Goal: Task Accomplishment & Management: Manage account settings

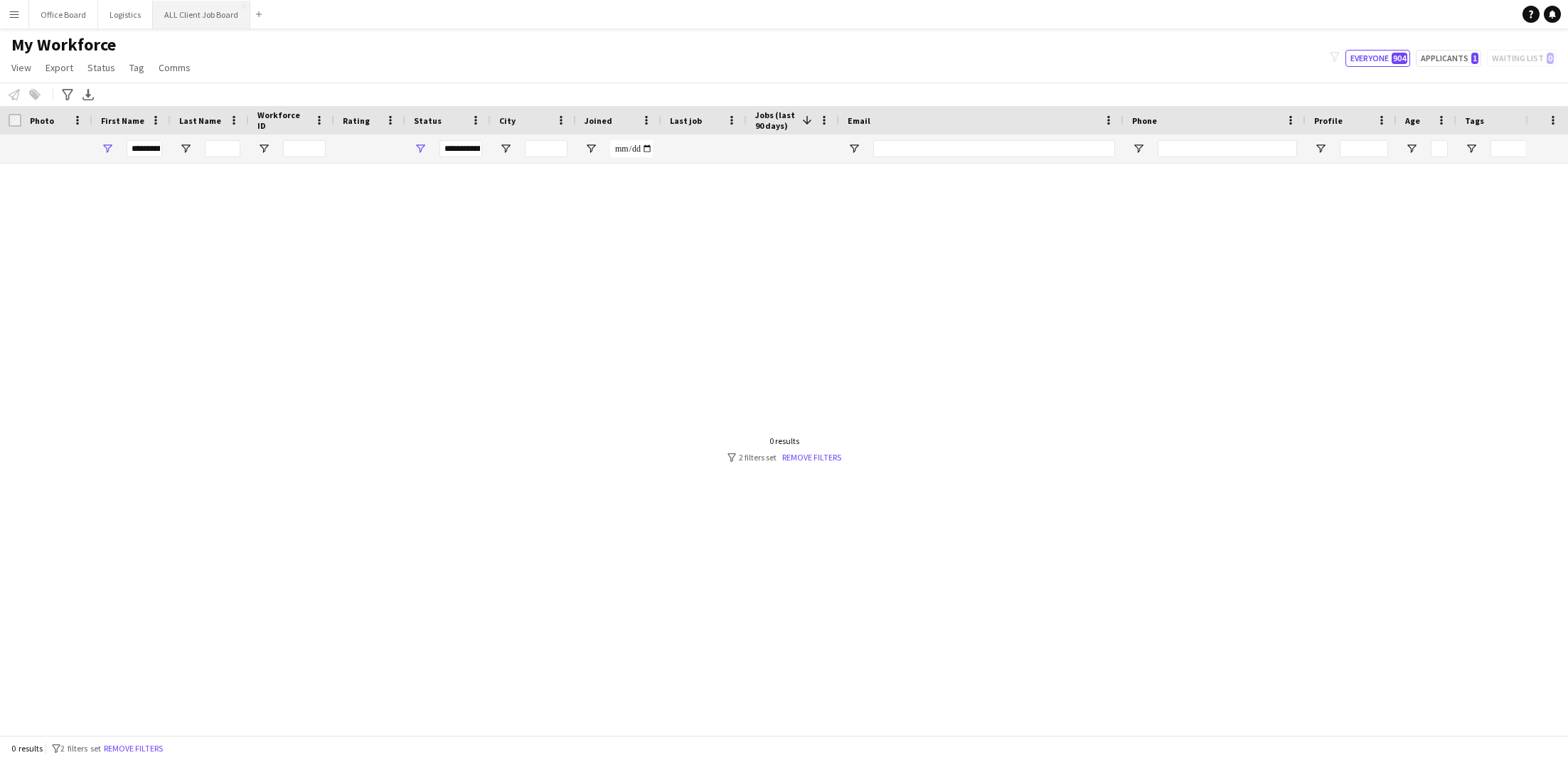
click at [213, 10] on button "ALL Client Job Board Close" at bounding box center [202, 14] width 97 height 27
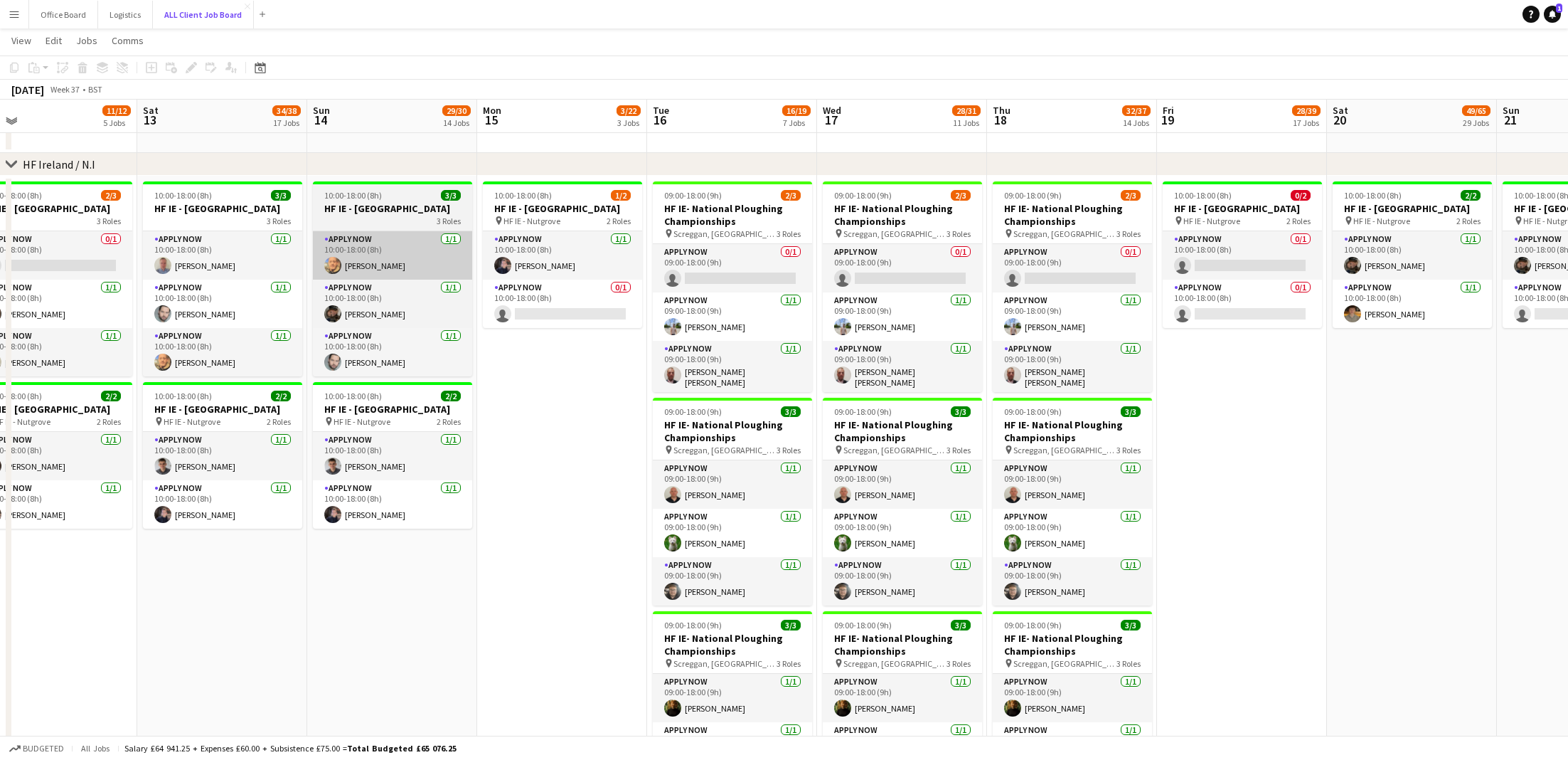
scroll to position [4116, 0]
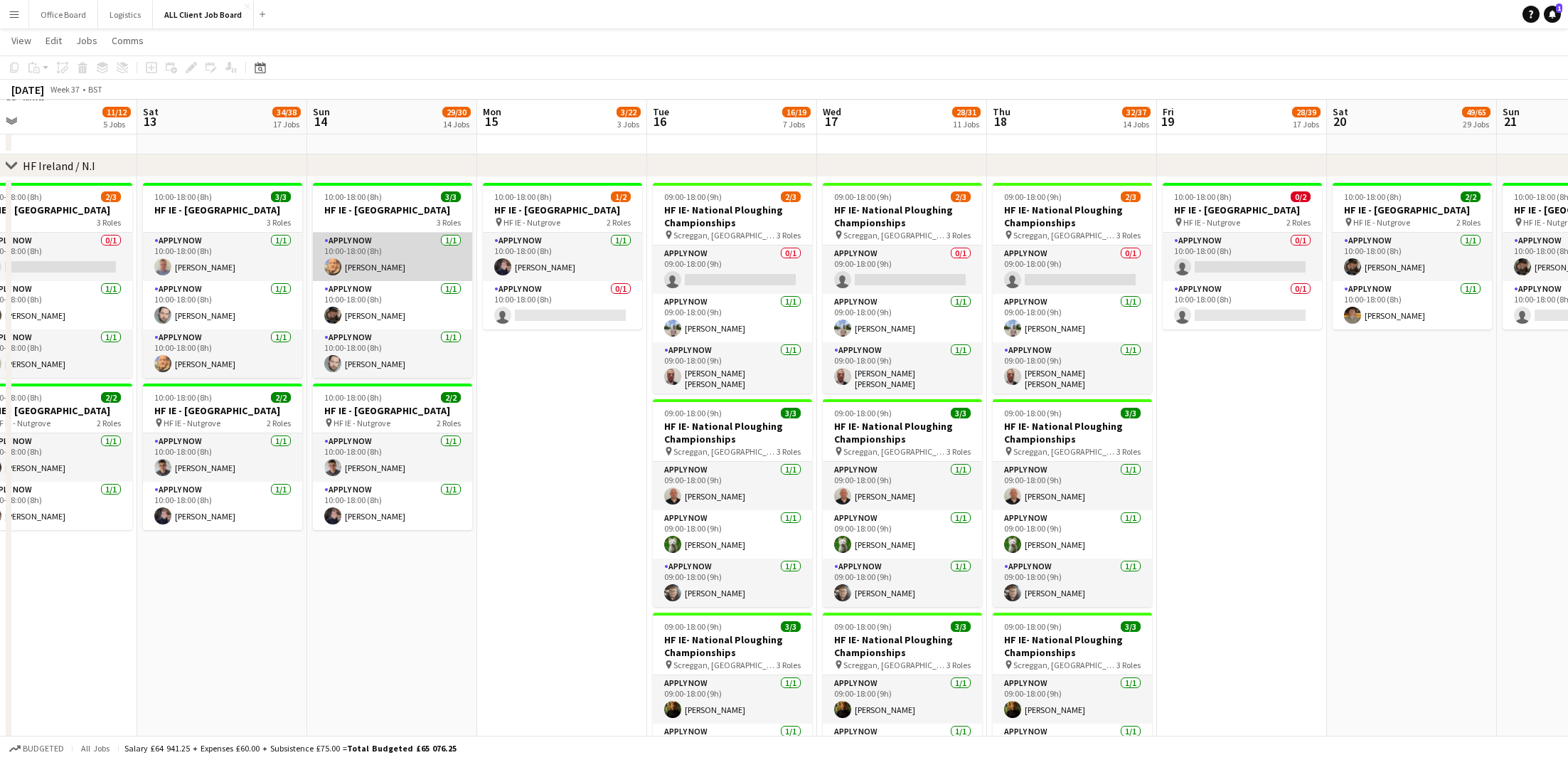
click at [374, 268] on app-card-role "APPLY NOW [DATE] 10:00-18:00 (8h) [PERSON_NAME]" at bounding box center [392, 257] width 159 height 49
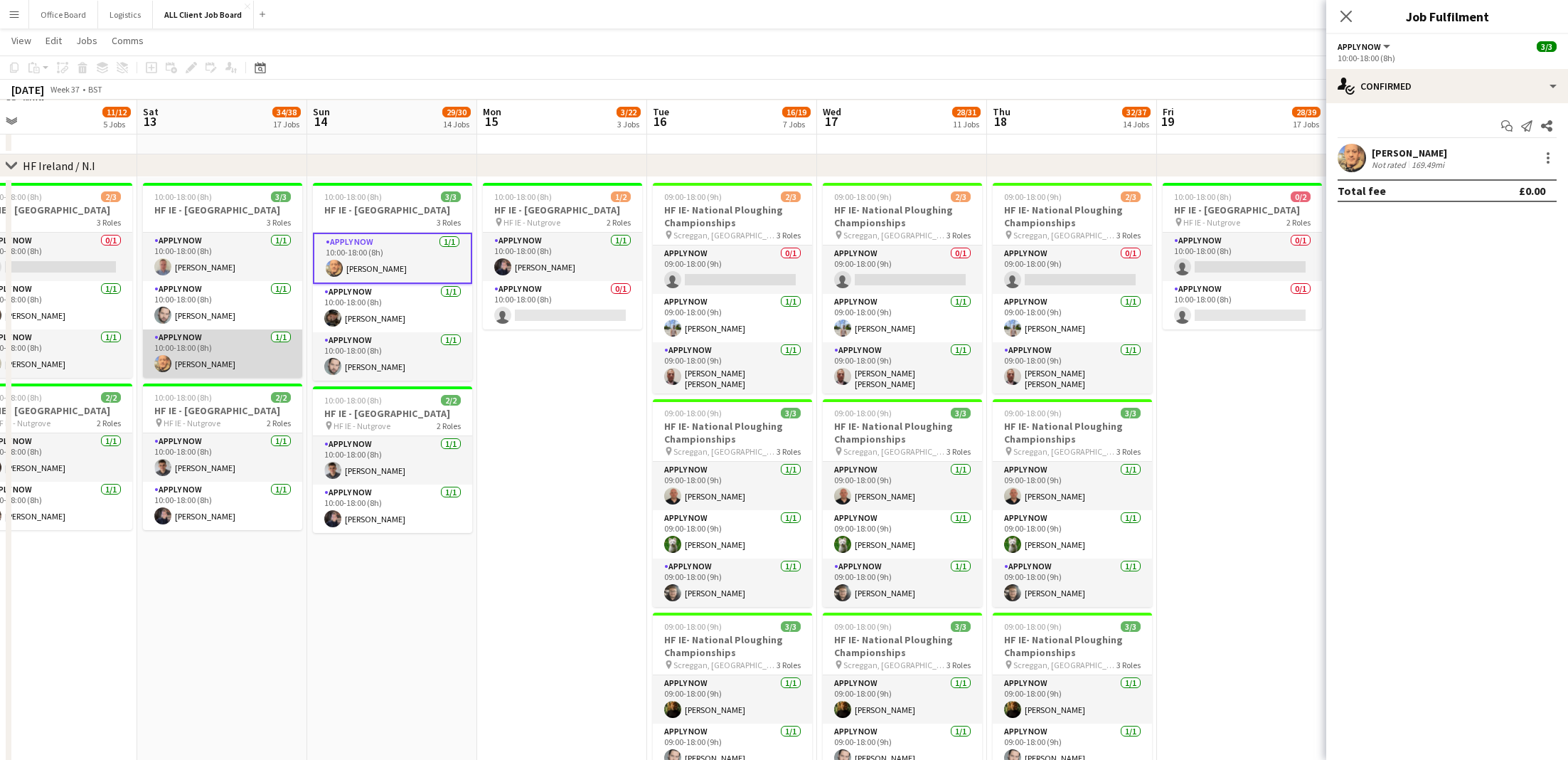
click at [230, 367] on app-card-role "APPLY NOW [DATE] 10:00-18:00 (8h) [PERSON_NAME]" at bounding box center [222, 354] width 159 height 49
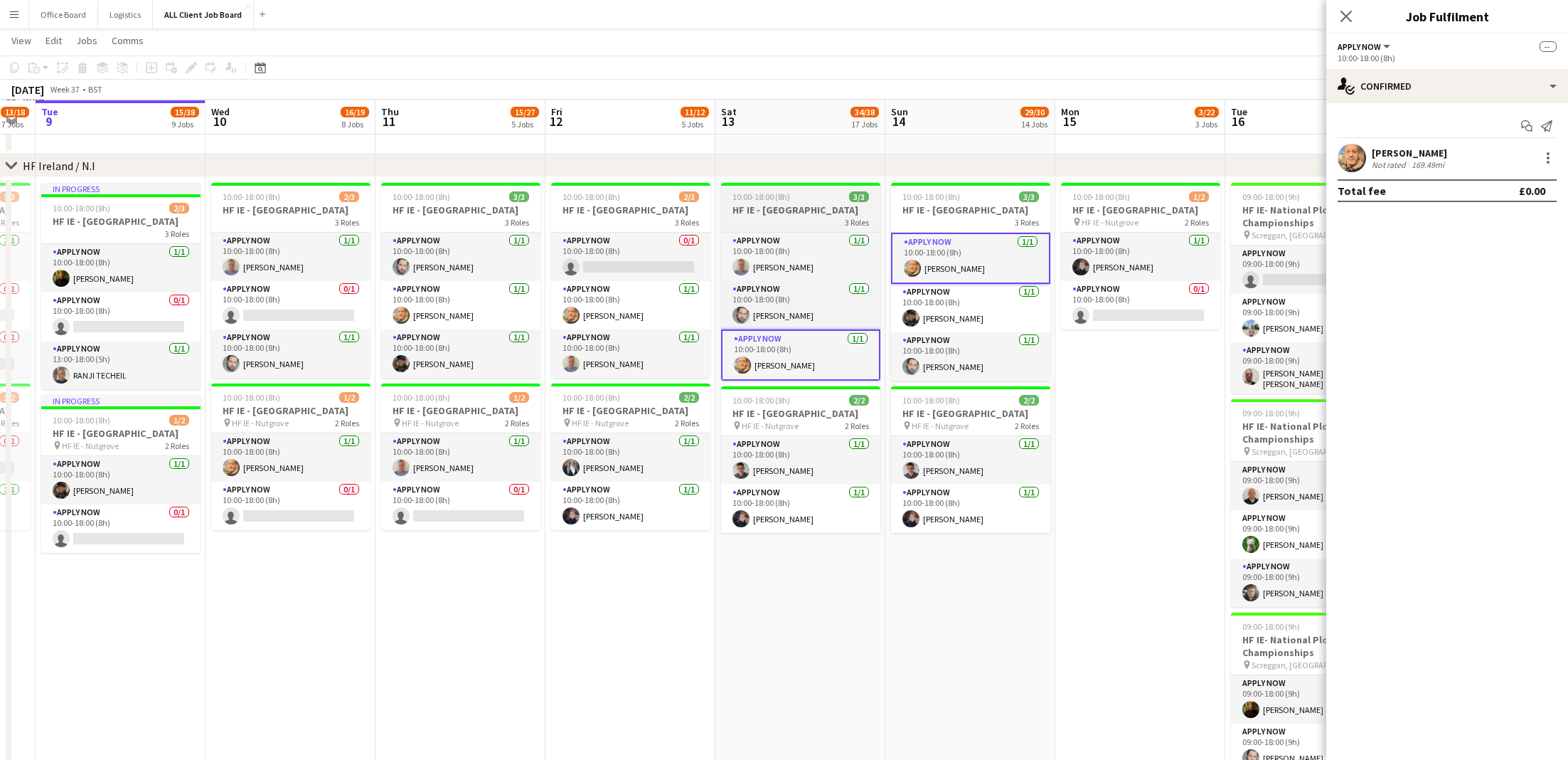
scroll to position [0, 431]
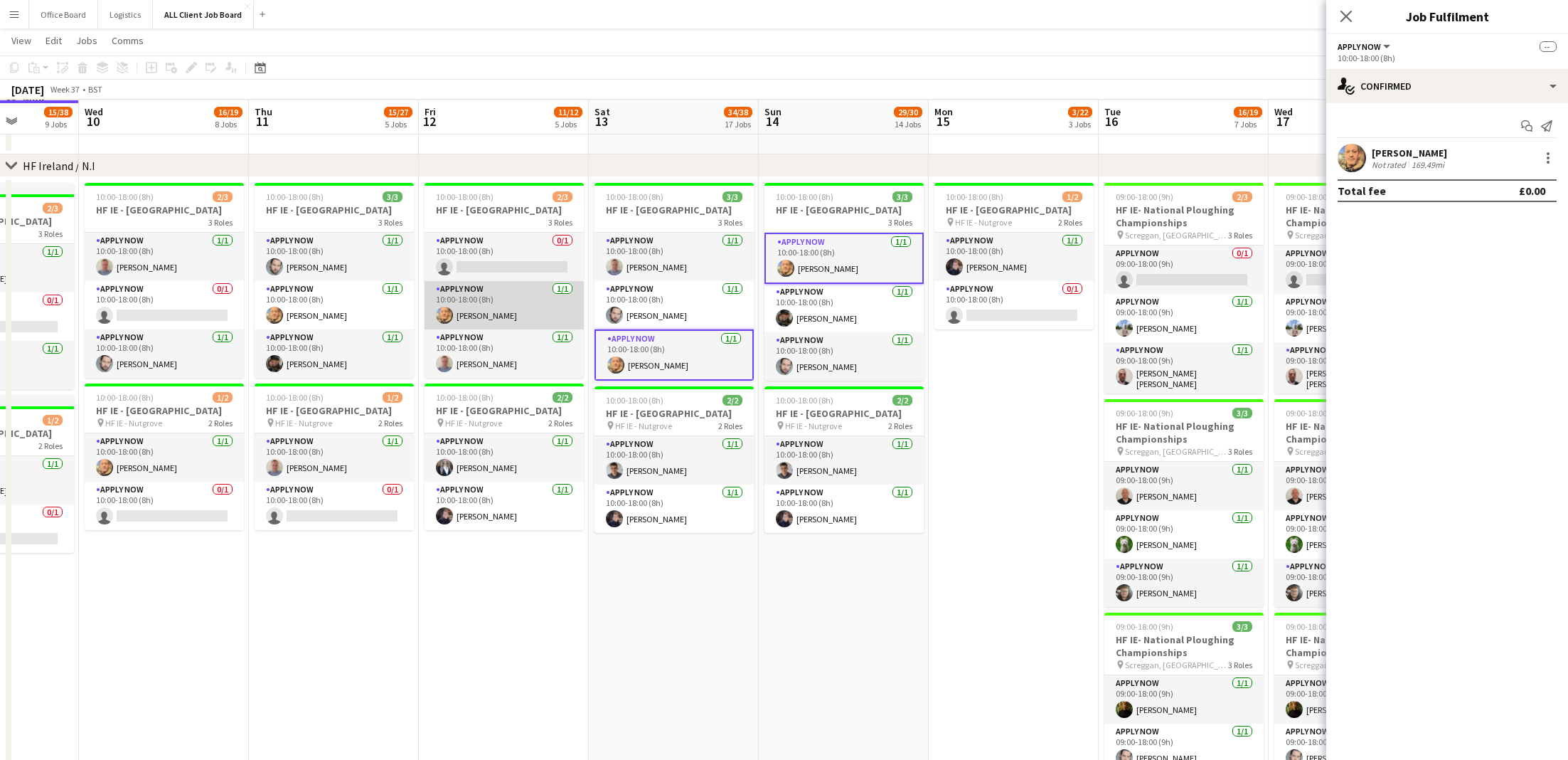
click at [470, 320] on app-card-role "APPLY NOW [DATE] 10:00-18:00 (8h) [PERSON_NAME]" at bounding box center [504, 305] width 159 height 49
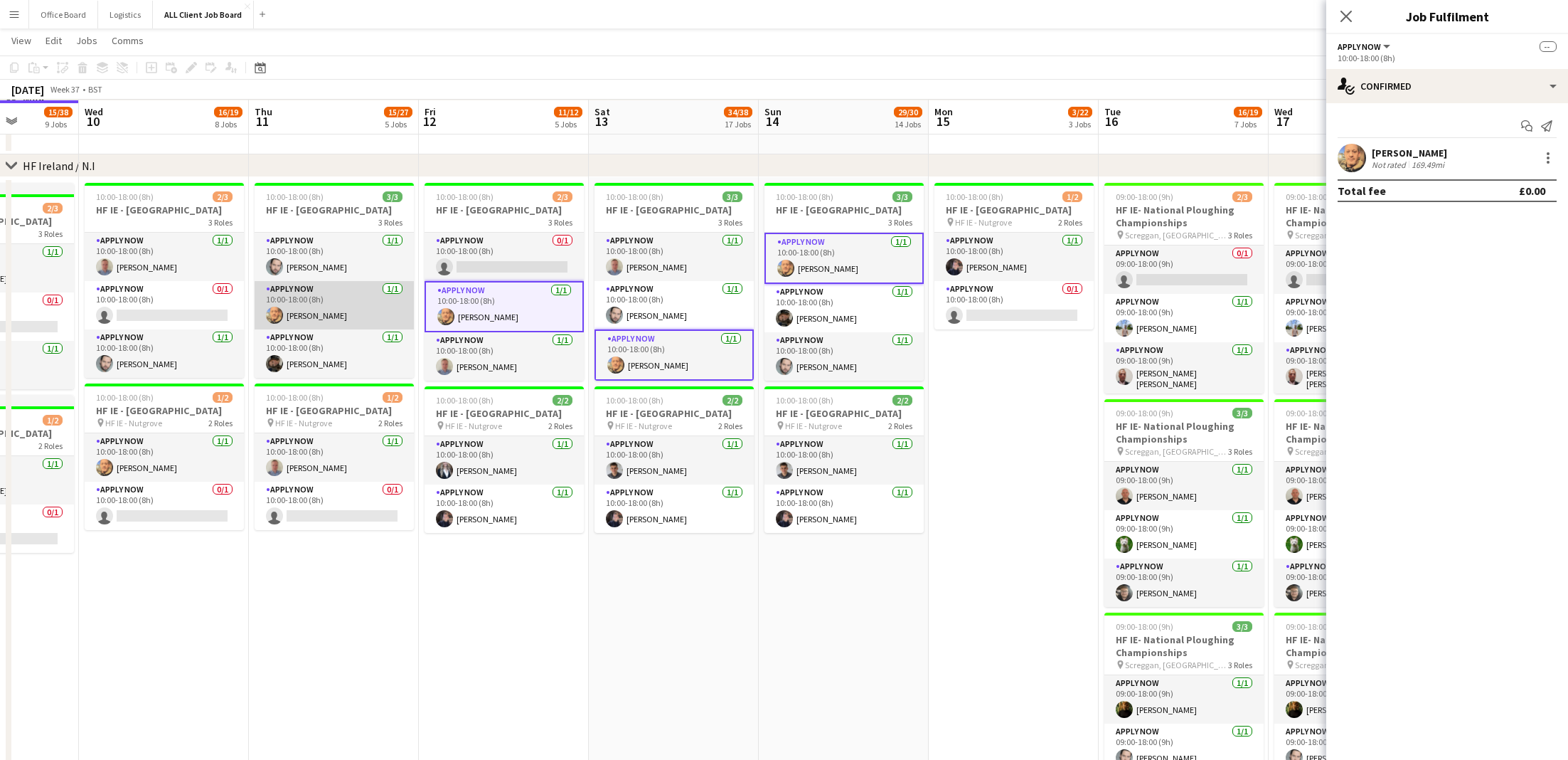
click at [340, 320] on app-card-role "APPLY NOW [DATE] 10:00-18:00 (8h) [PERSON_NAME]" at bounding box center [334, 305] width 159 height 49
click at [1548, 161] on div at bounding box center [1548, 163] width 3 height 3
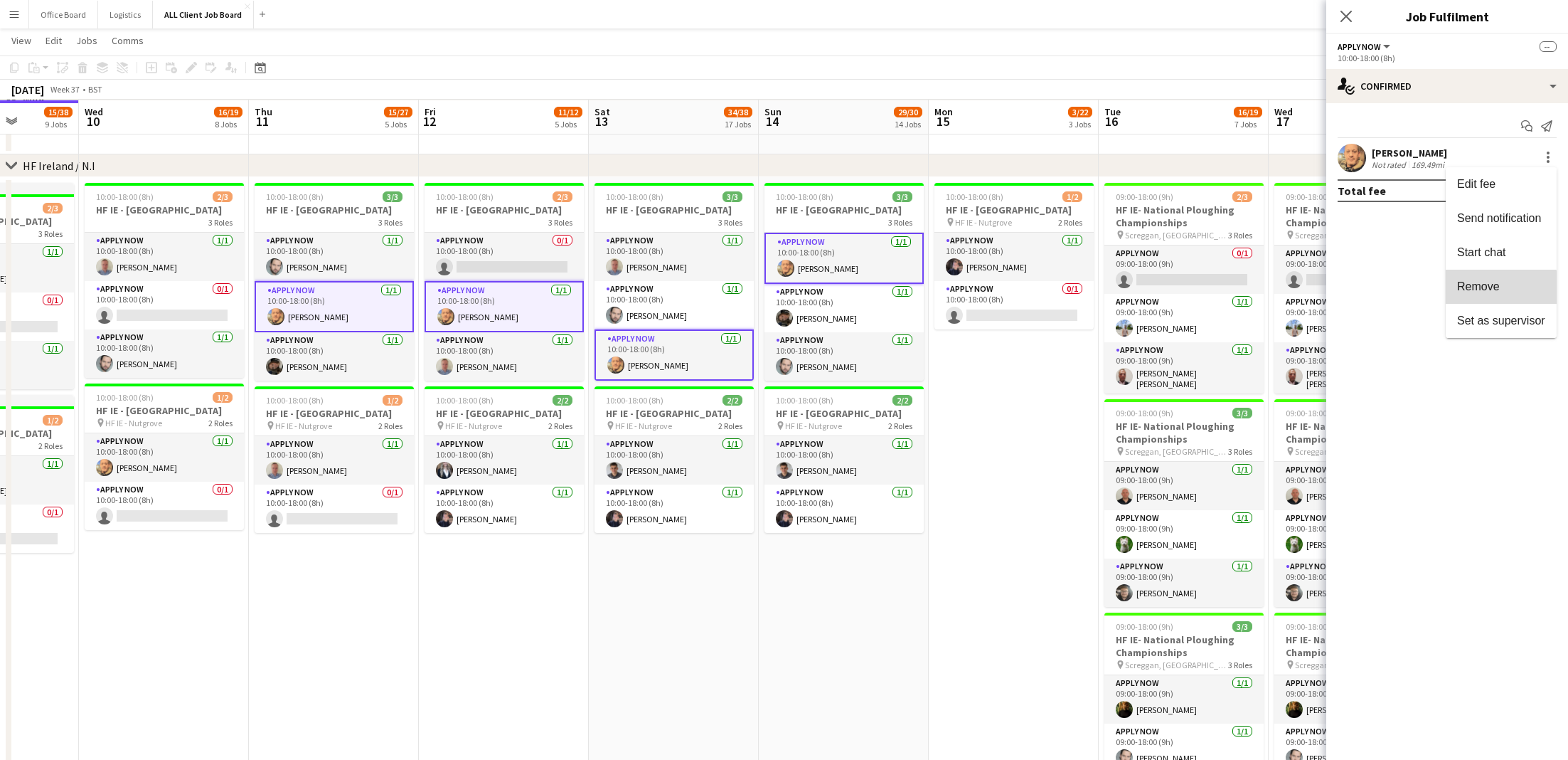
click at [1475, 292] on button "Remove" at bounding box center [1501, 286] width 111 height 34
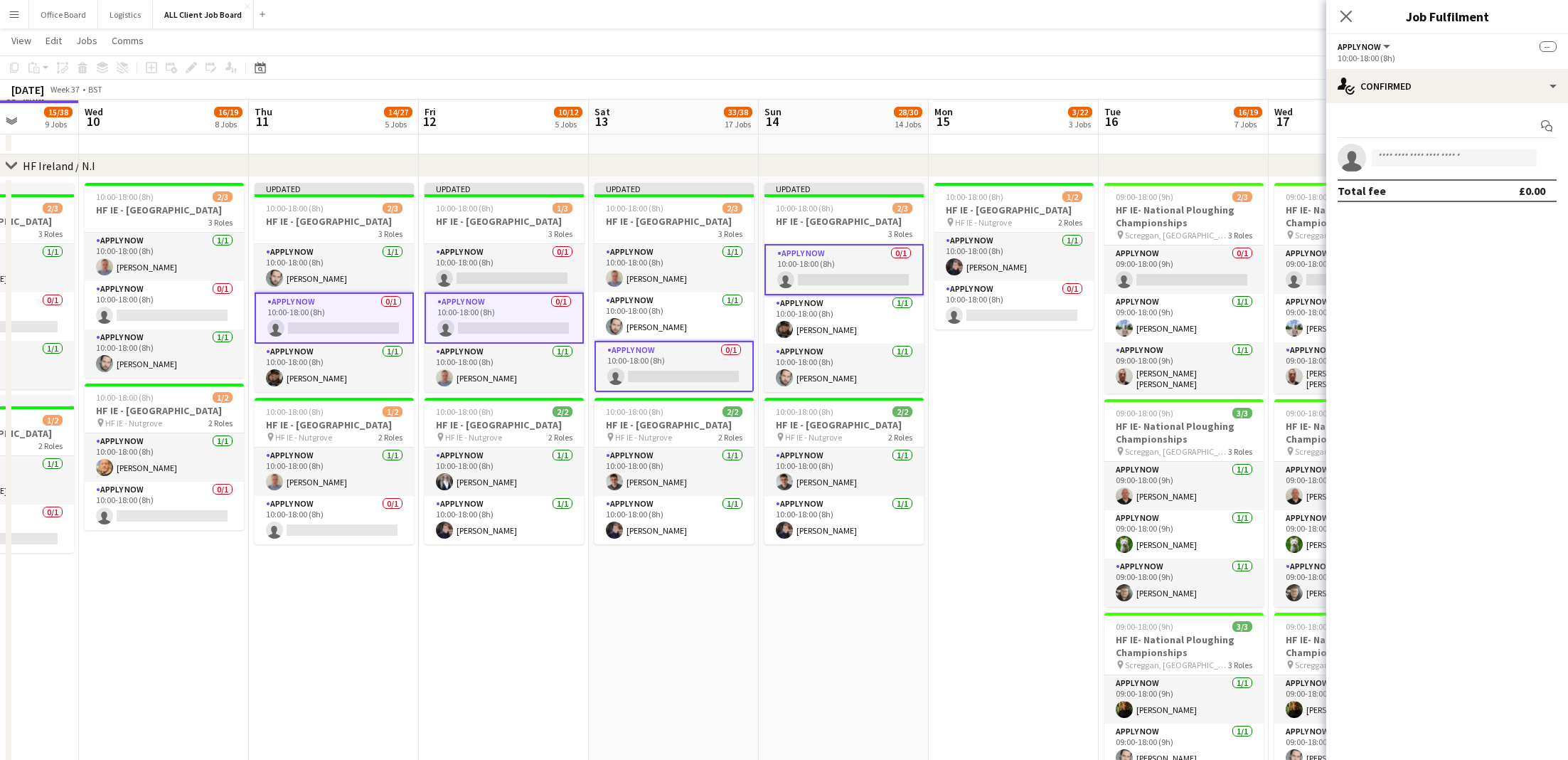
click at [981, 451] on app-date-cell "10:00-18:00 (8h) 1/2 HF IE - [GEOGRAPHIC_DATA] pin HF IE - Nutgrove 2 Roles APP…" at bounding box center [1013, 703] width 170 height 1053
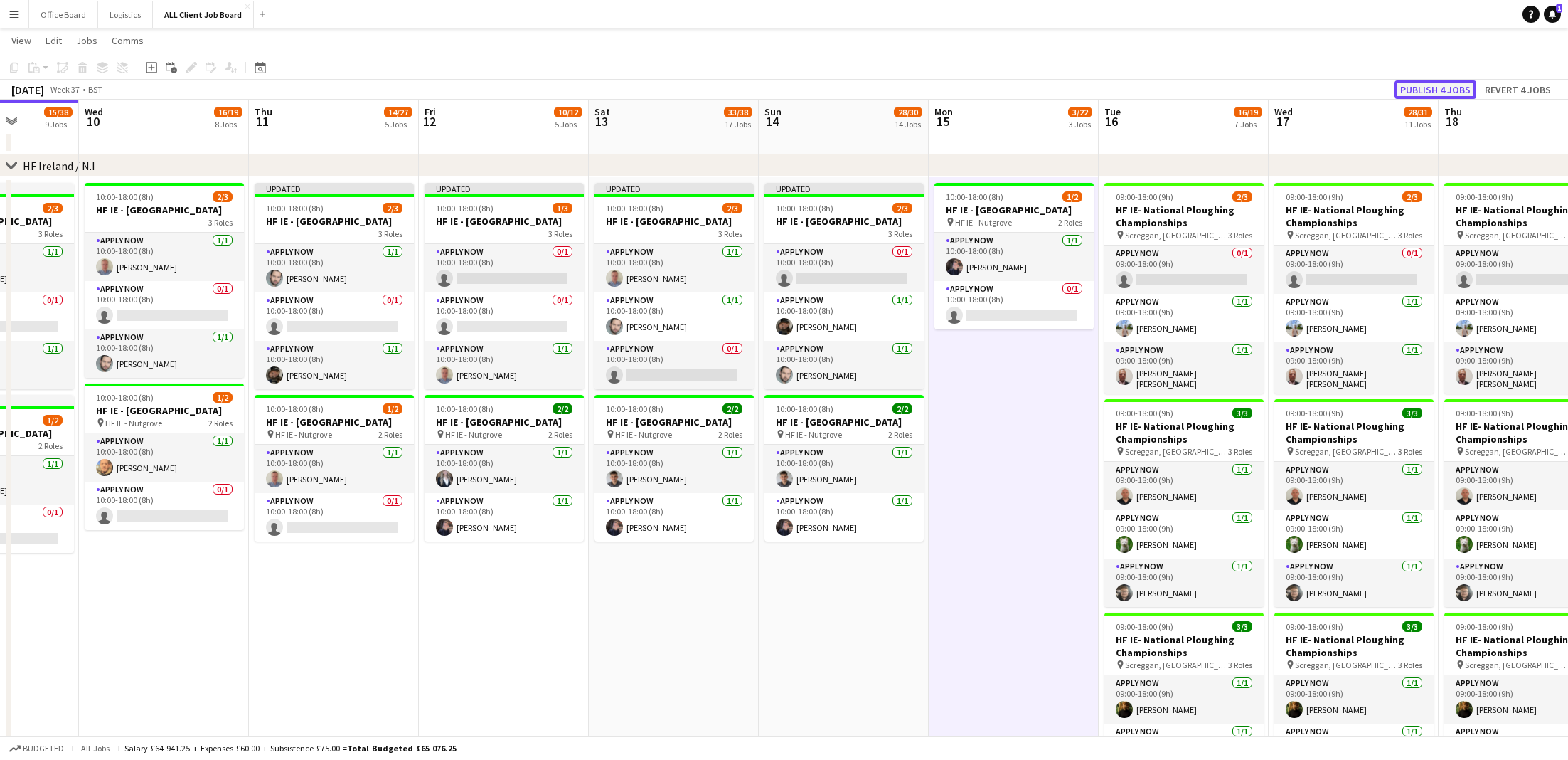
click at [1435, 82] on button "Publish 4 jobs" at bounding box center [1435, 90] width 82 height 19
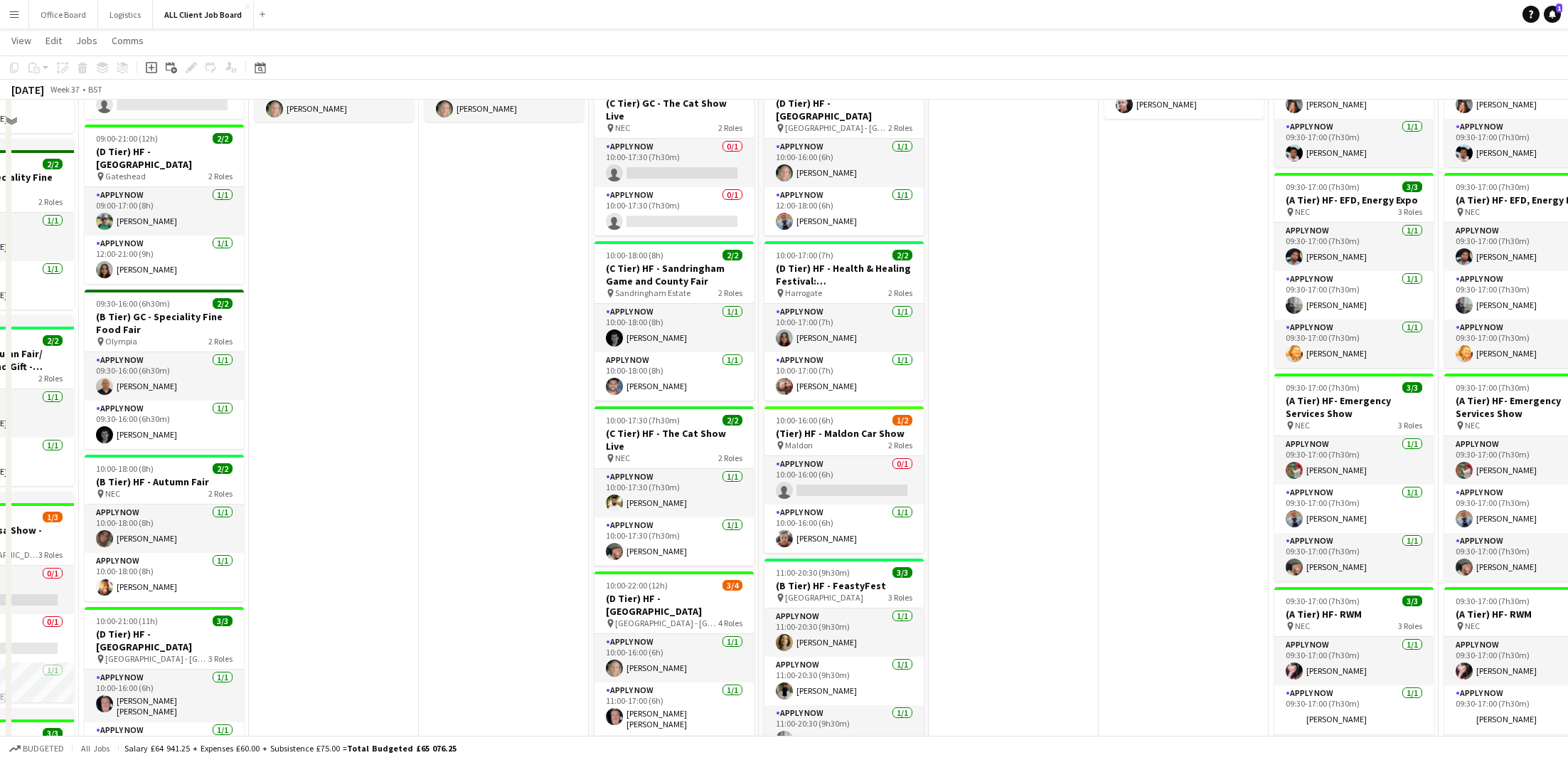
scroll to position [731, 0]
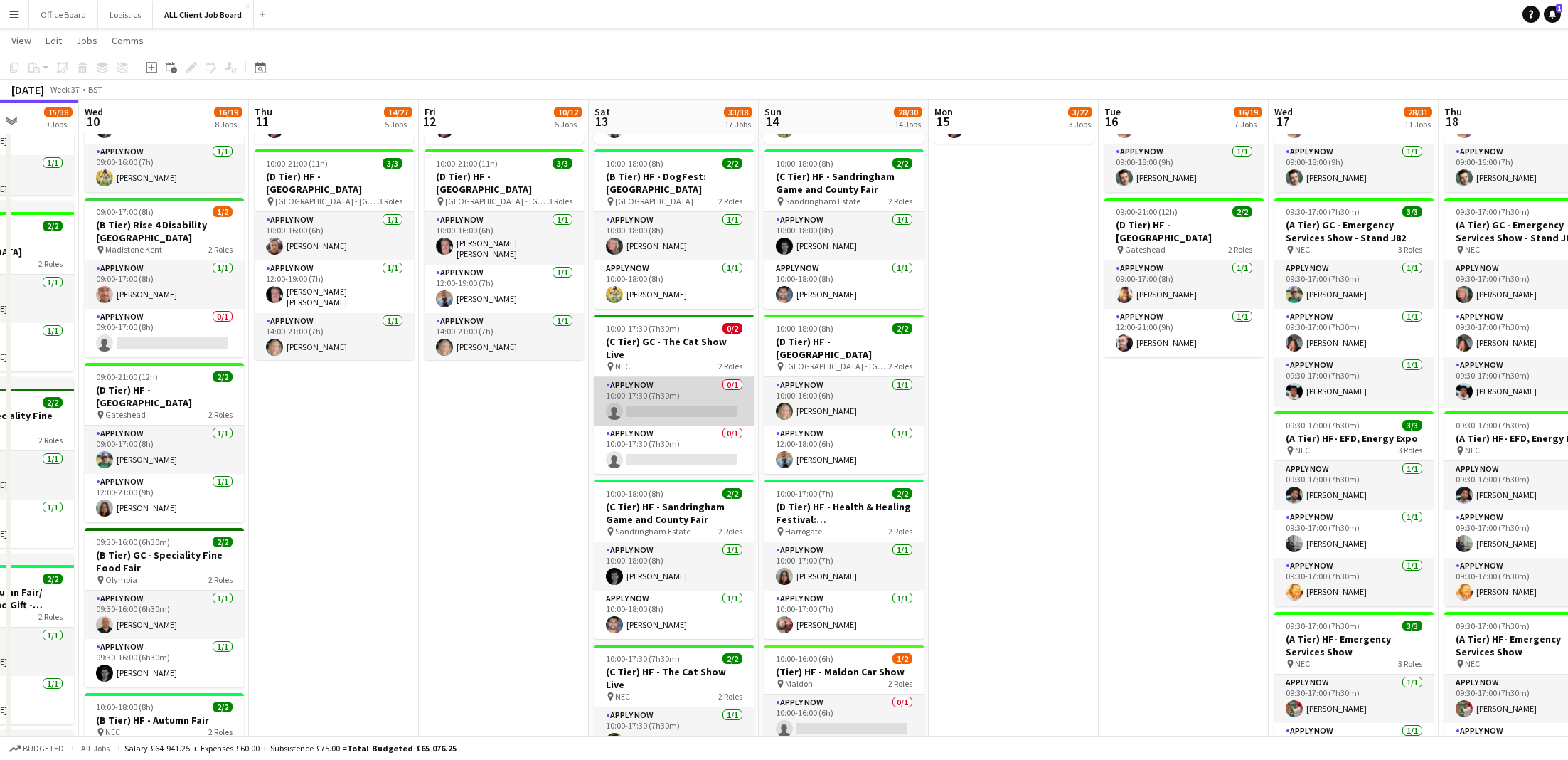
click at [663, 386] on app-card-role "APPLY NOW 0/1 10:00-17:30 (7h30m) single-neutral-actions" at bounding box center [674, 401] width 159 height 49
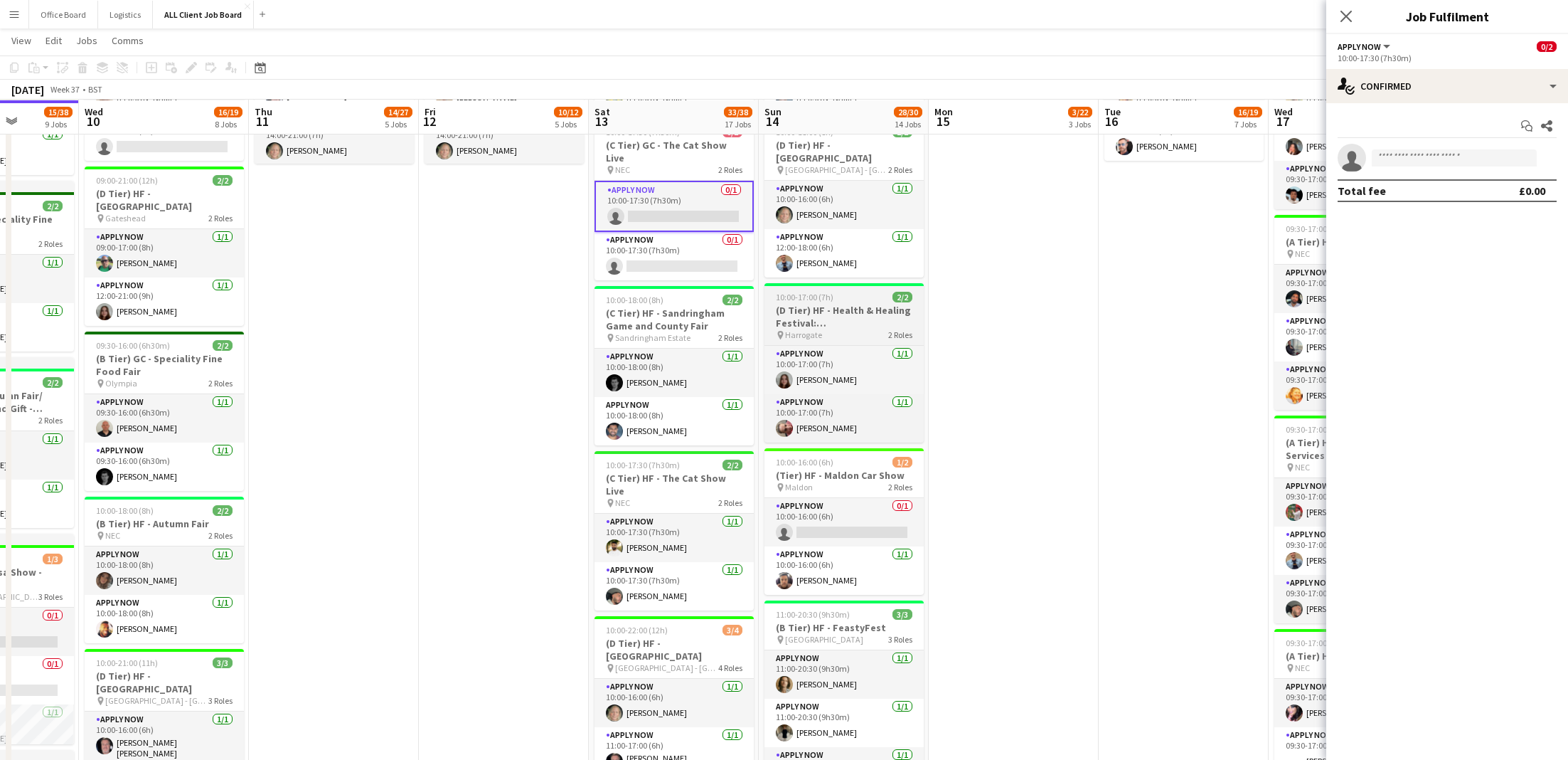
scroll to position [950, 0]
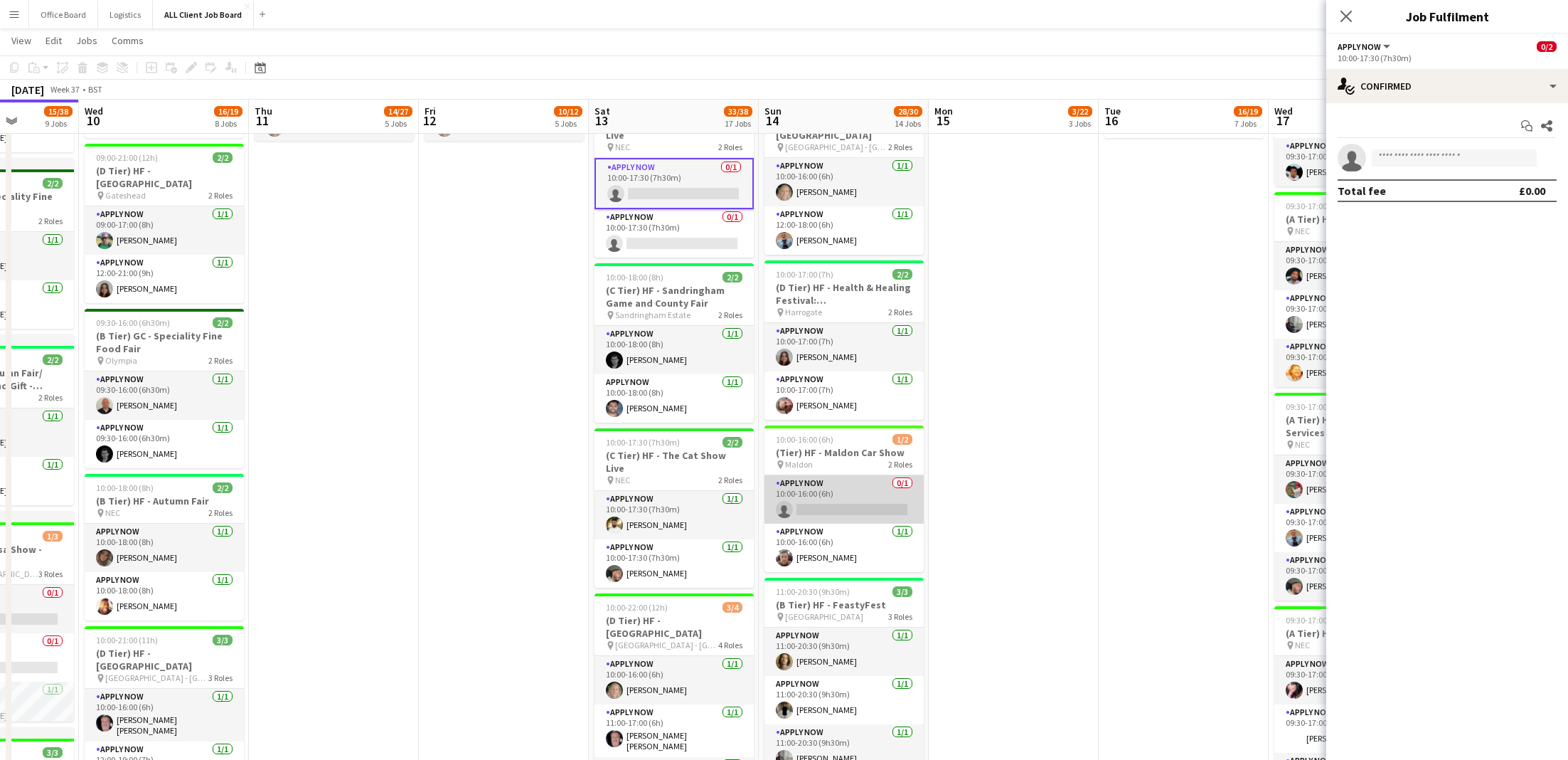
click at [848, 500] on app-card-role "APPLY NOW 0/1 10:00-16:00 (6h) single-neutral-actions" at bounding box center [844, 499] width 159 height 49
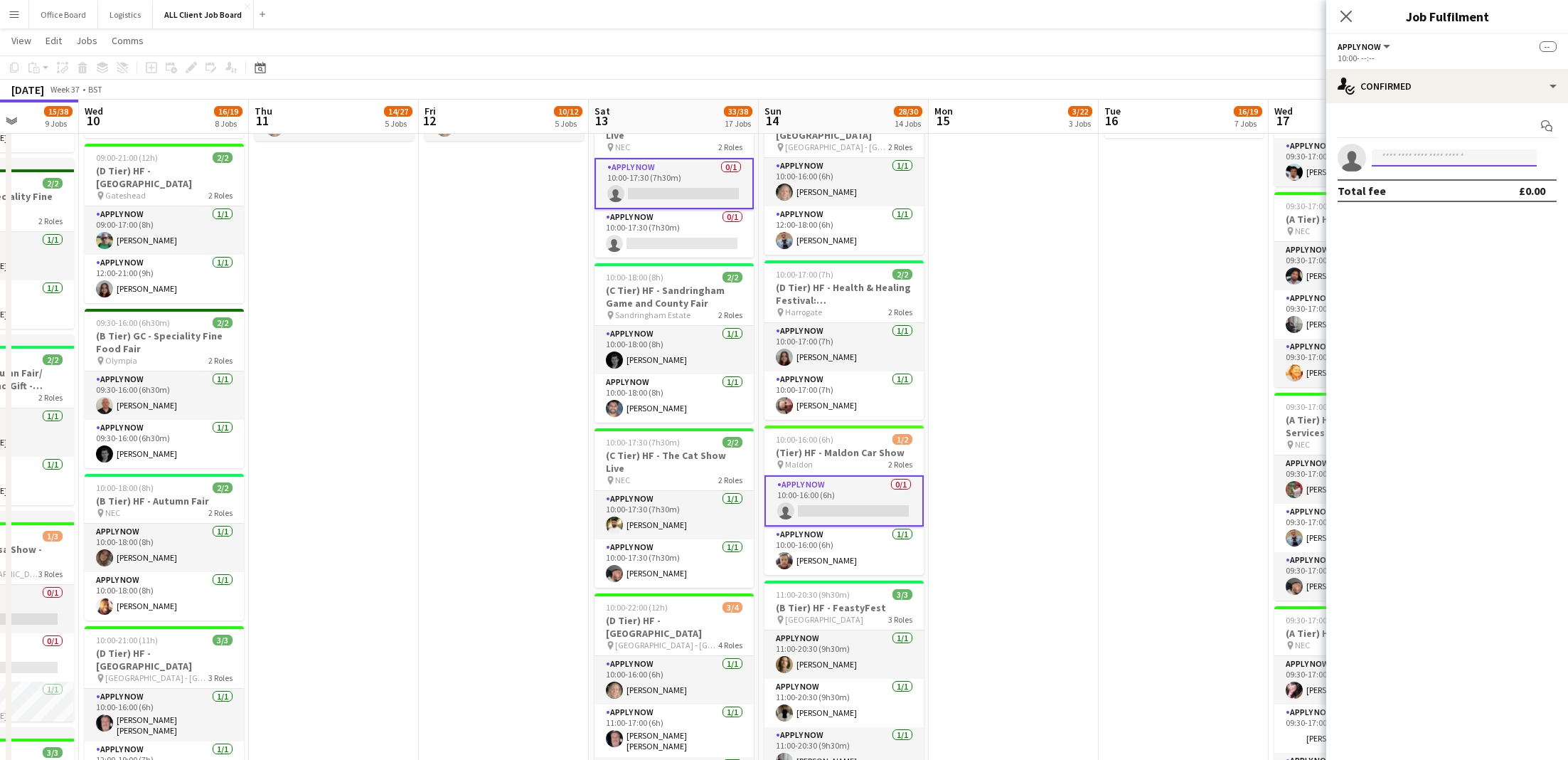
click at [1447, 157] on input at bounding box center [1454, 158] width 165 height 17
type input "****"
click at [1443, 227] on span "[EMAIL_ADDRESS][DOMAIN_NAME]" at bounding box center [1453, 224] width 142 height 11
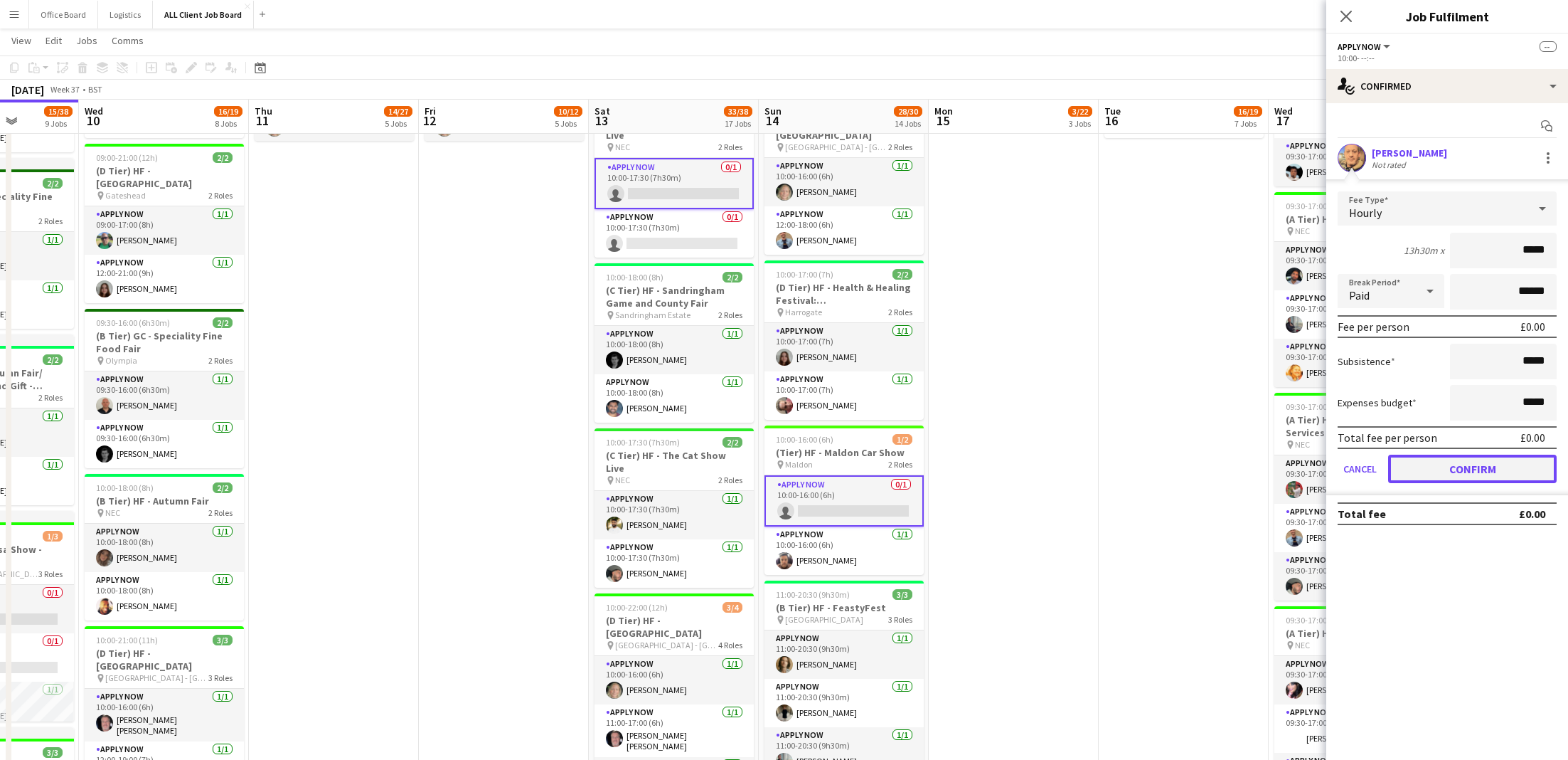
click at [1471, 463] on button "Confirm" at bounding box center [1472, 469] width 169 height 28
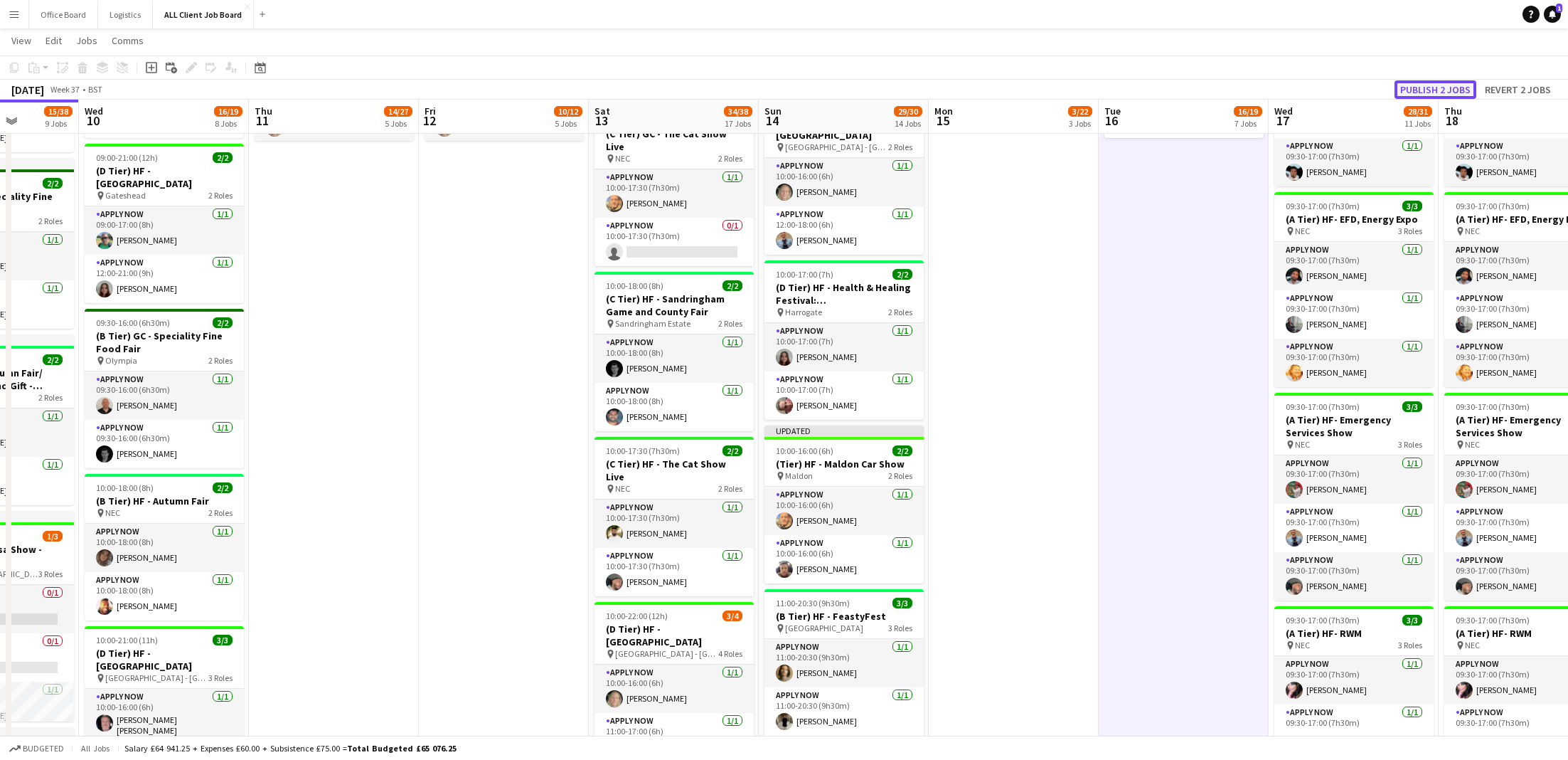
click at [1442, 88] on button "Publish 2 jobs" at bounding box center [1435, 90] width 82 height 19
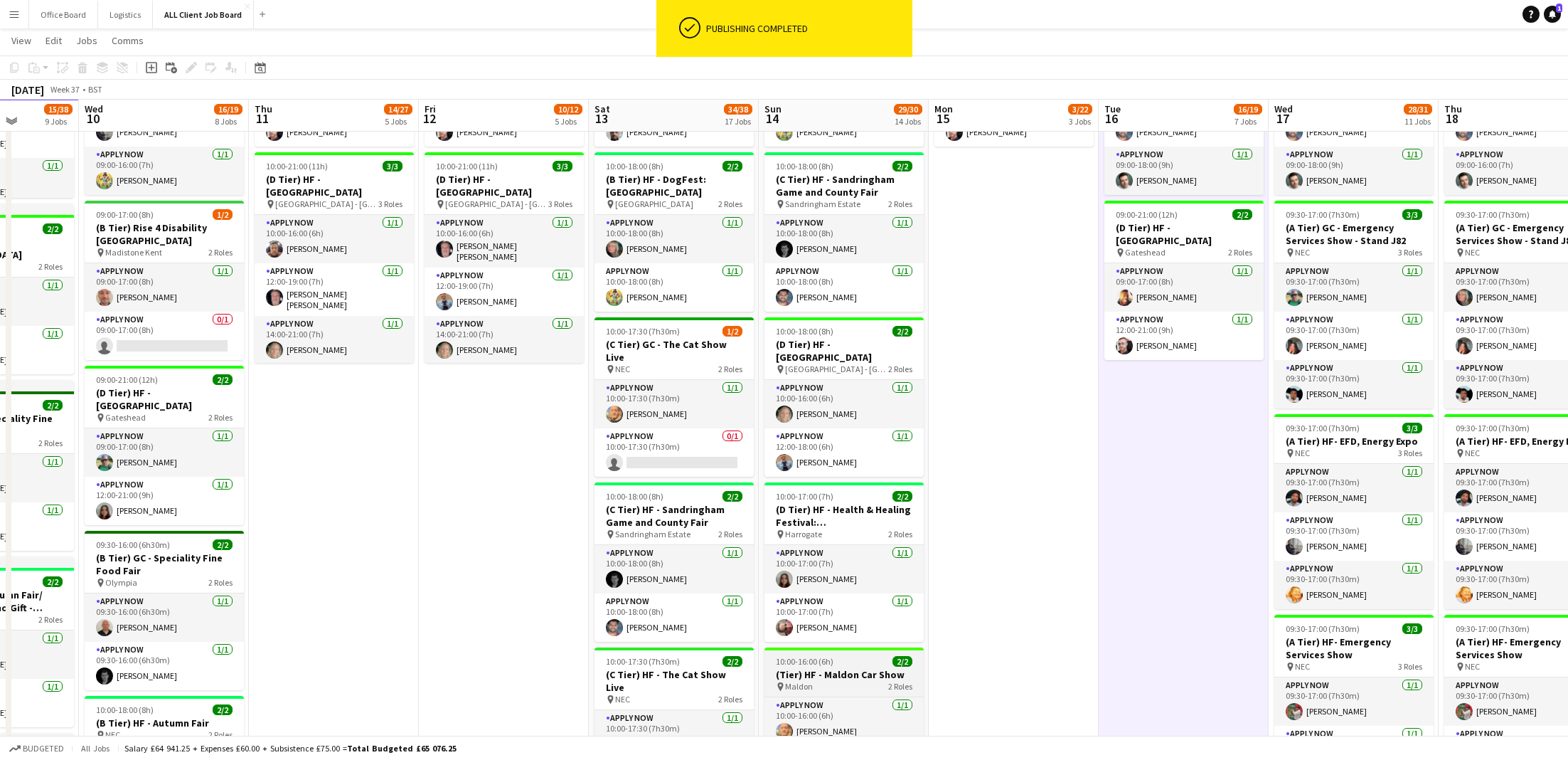
scroll to position [725, 0]
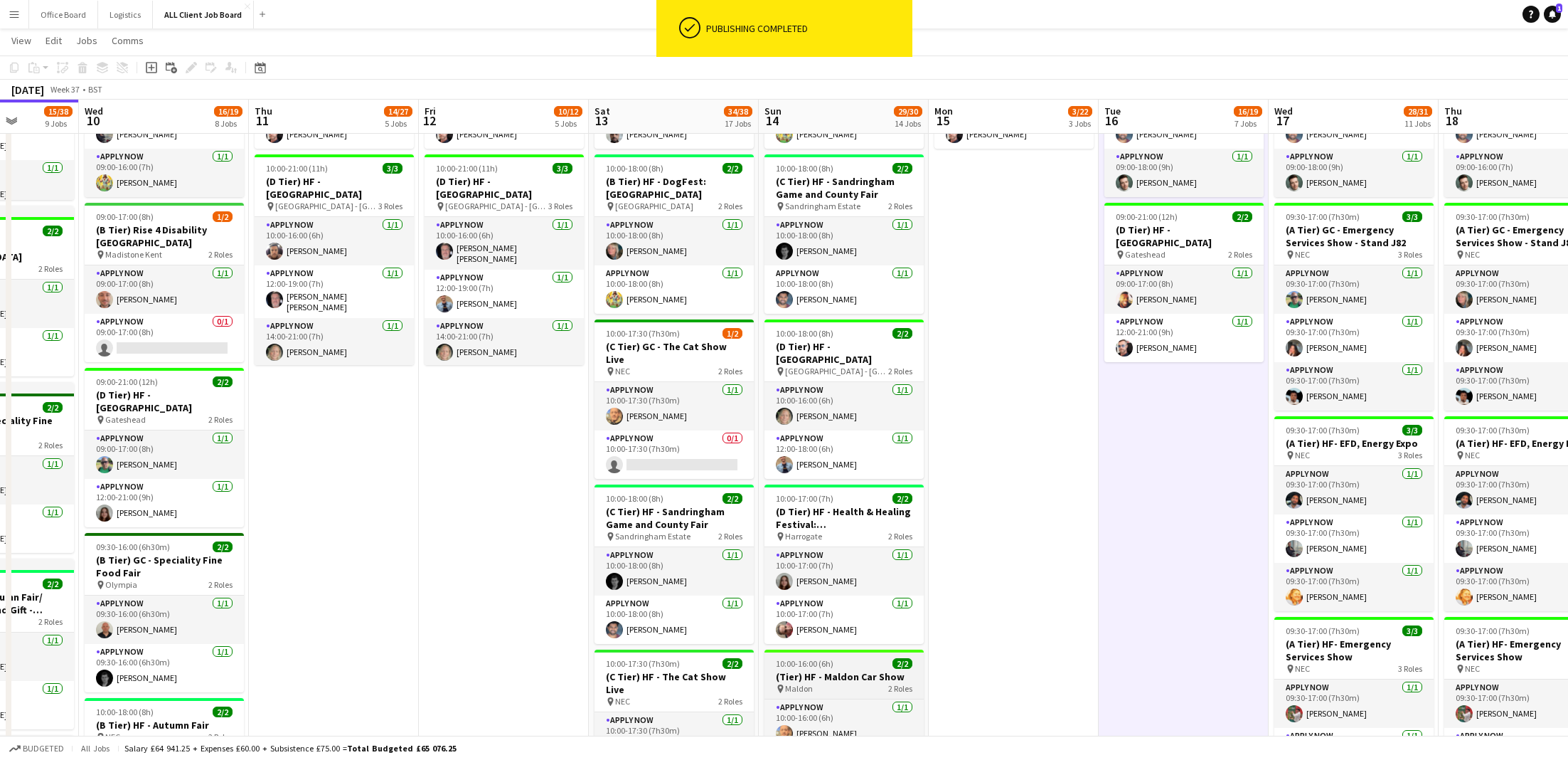
click at [828, 683] on div "pin Maldon 2 Roles" at bounding box center [844, 689] width 159 height 11
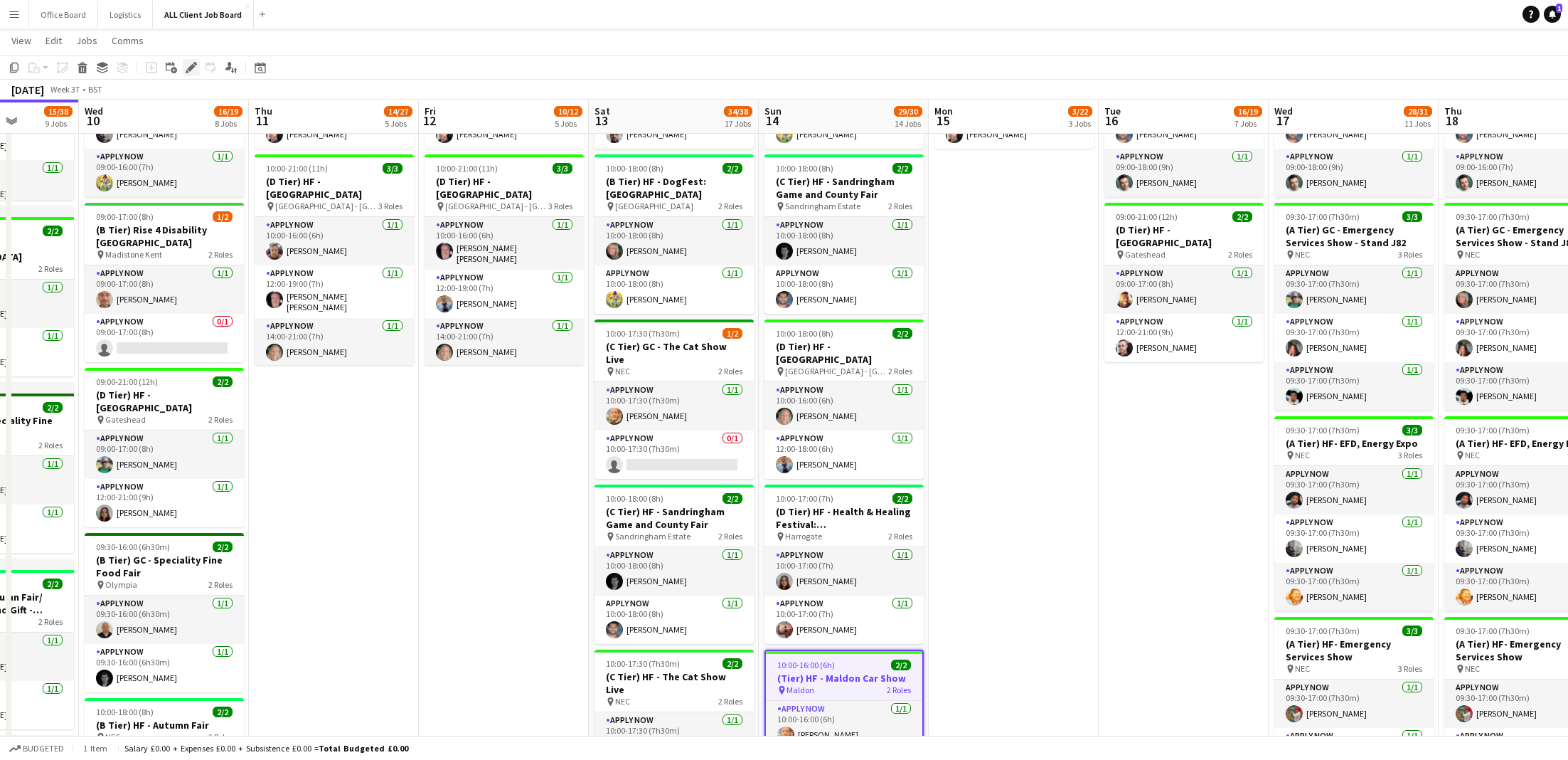
click at [190, 68] on icon at bounding box center [191, 68] width 8 height 8
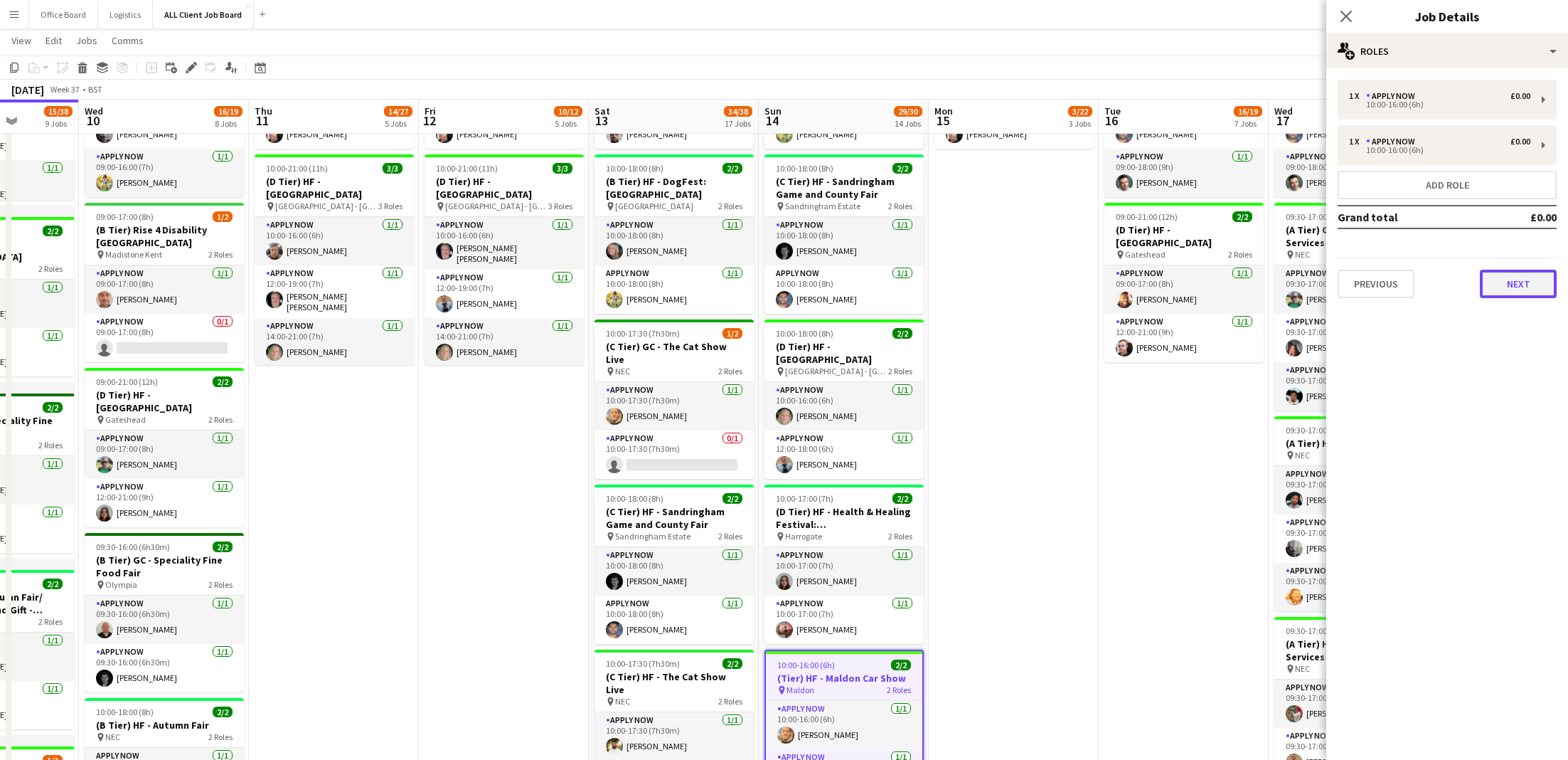
click at [1534, 283] on button "Next" at bounding box center [1519, 283] width 77 height 28
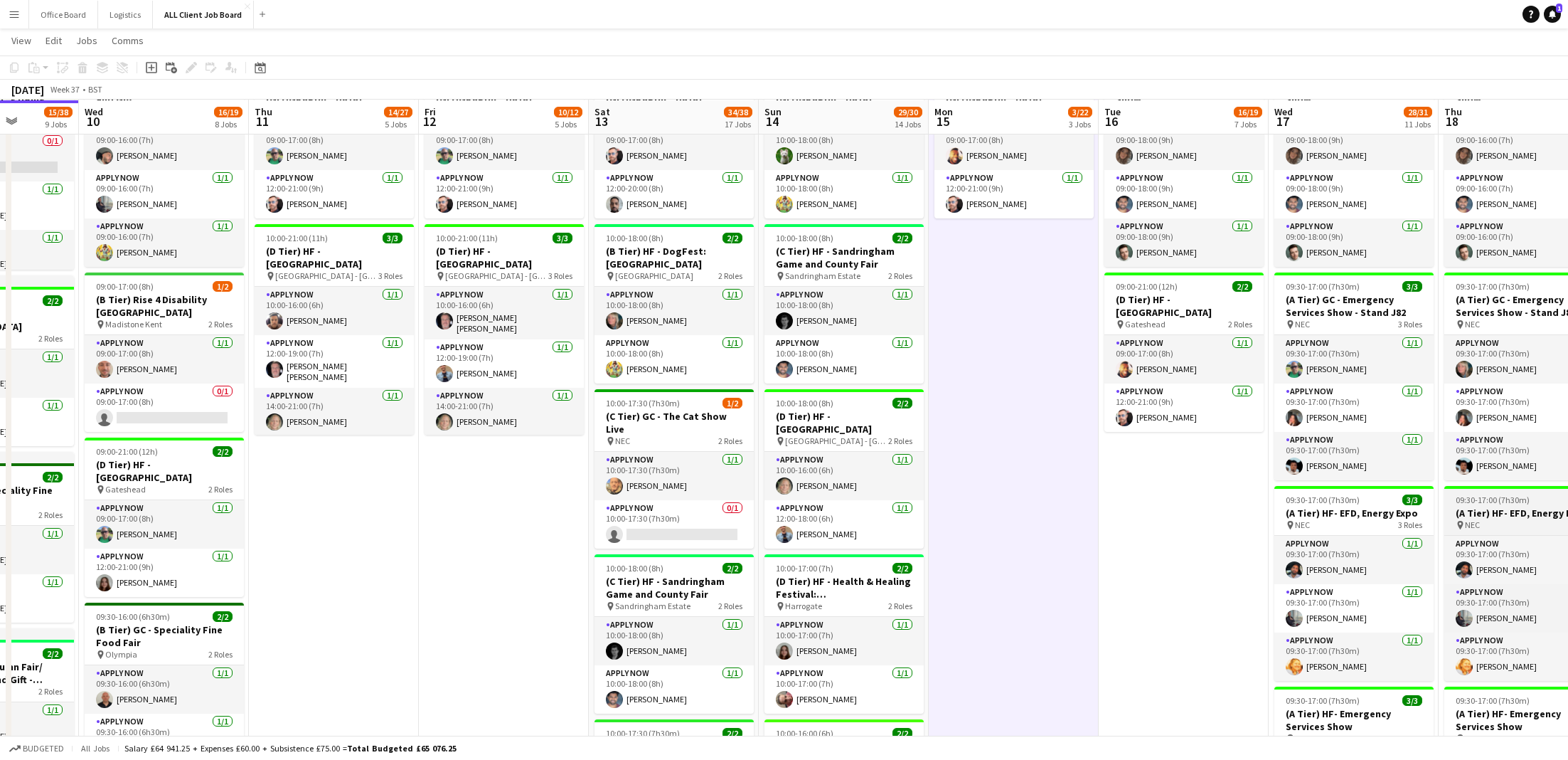
scroll to position [639, 0]
